Goal: Book appointment/travel/reservation

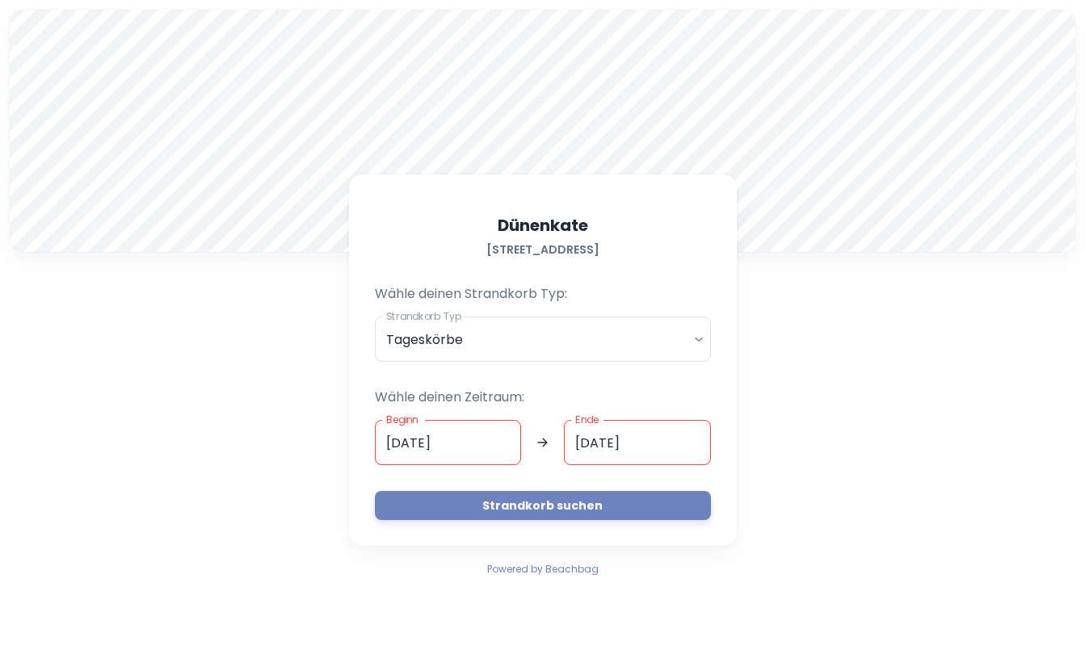
click at [589, 440] on input "[DATE]" at bounding box center [637, 442] width 147 height 45
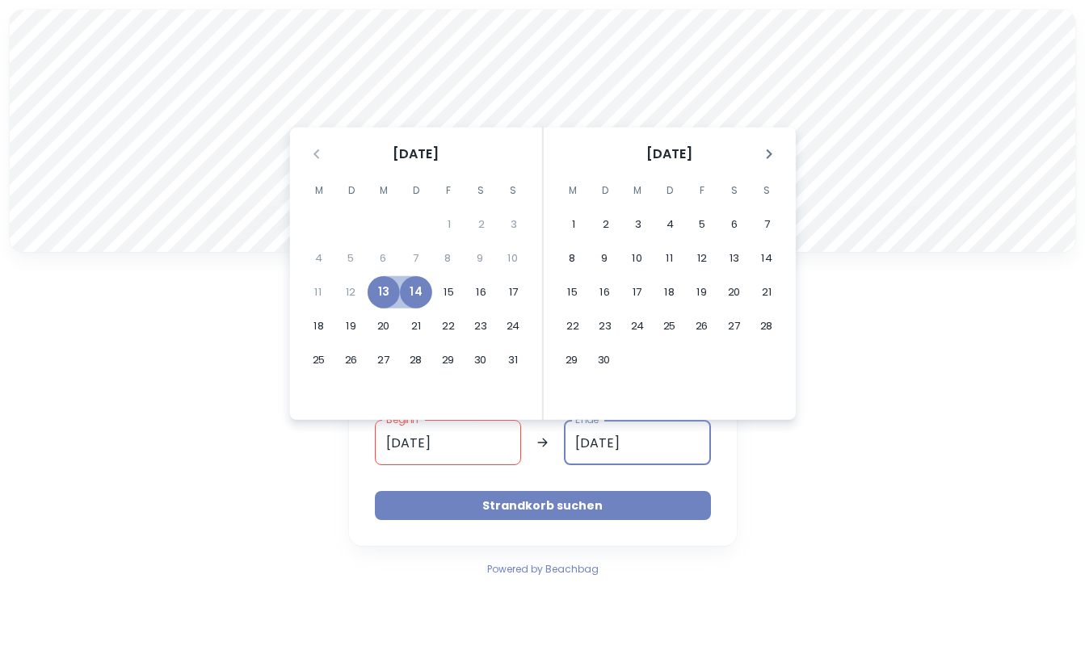
type input "[DATE]"
click at [591, 510] on button "Strandkorb suchen" at bounding box center [543, 505] width 336 height 29
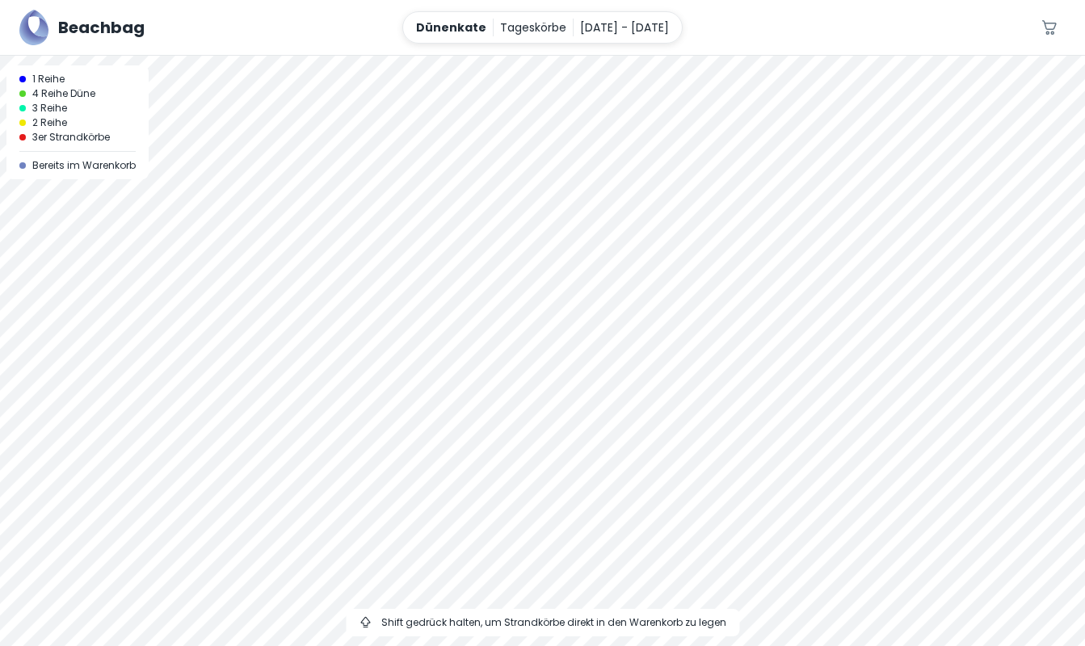
click at [523, 56] on div at bounding box center [542, 56] width 1085 height 0
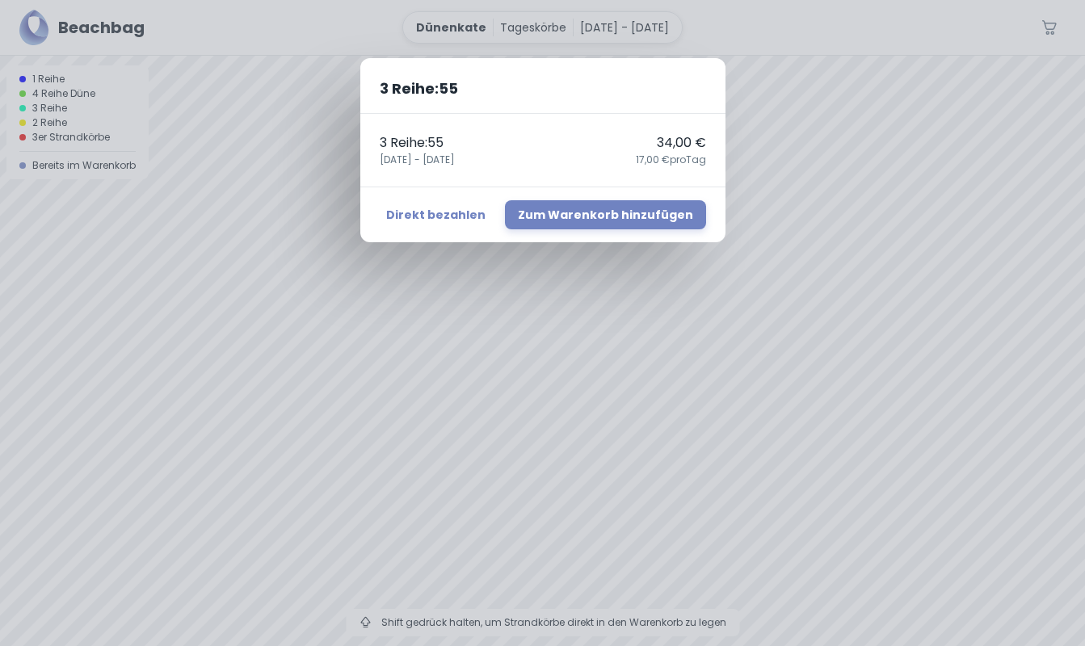
click at [528, 264] on div "3 Reihe : 55 3 Reihe : 55 34,00 € [DATE] - [DATE],00 € pro Tag Direkt bezahlen …" at bounding box center [542, 323] width 1085 height 646
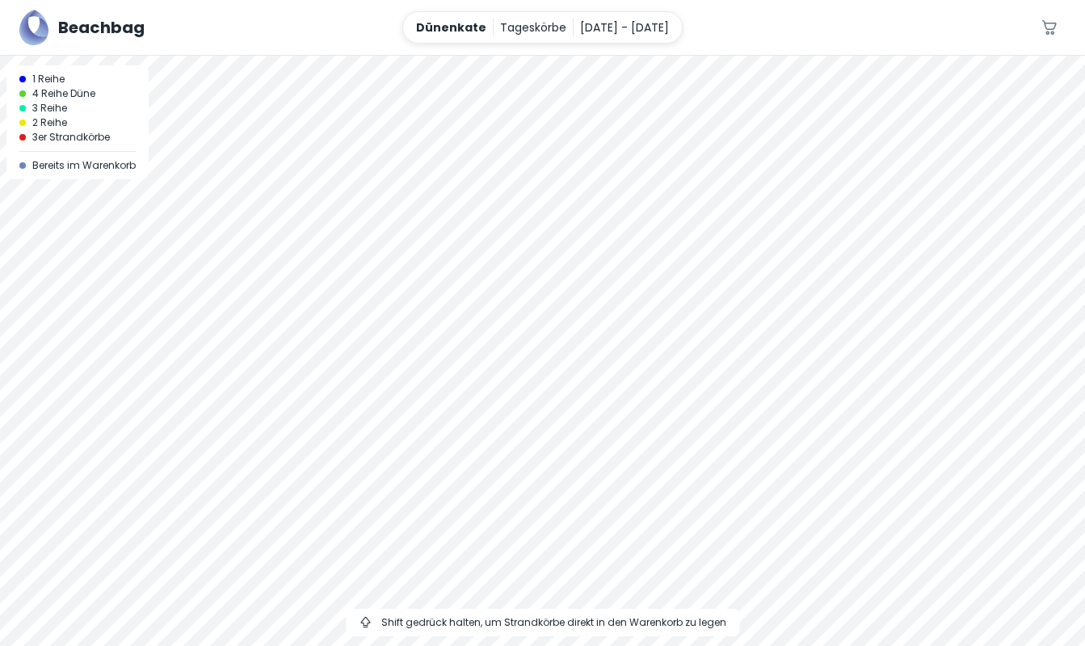
click at [528, 56] on div at bounding box center [542, 56] width 1085 height 0
